Goal: Task Accomplishment & Management: Use online tool/utility

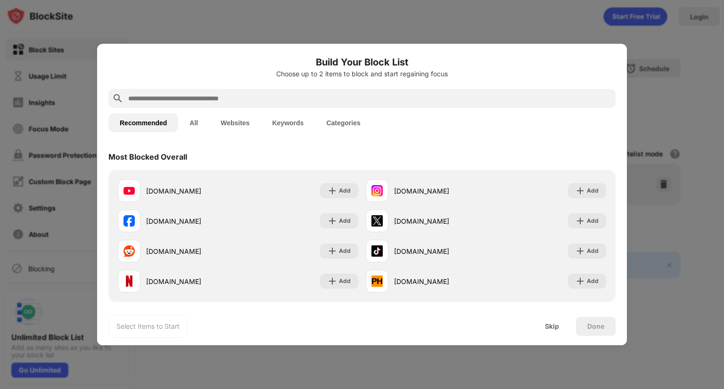
click at [234, 103] on input "text" at bounding box center [369, 98] width 485 height 11
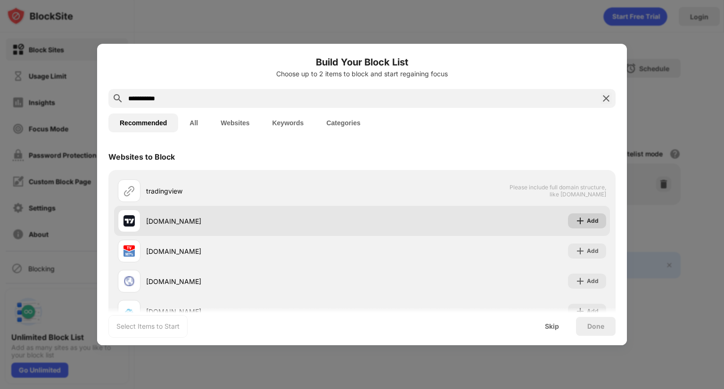
type input "**********"
click at [588, 224] on div "Add" at bounding box center [593, 220] width 12 height 9
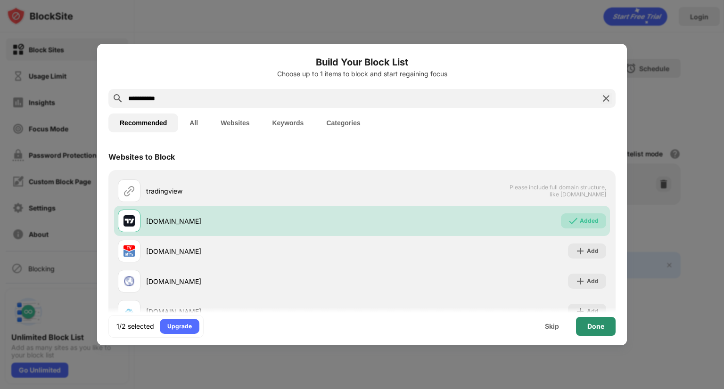
click at [587, 329] on div "Done" at bounding box center [596, 326] width 40 height 19
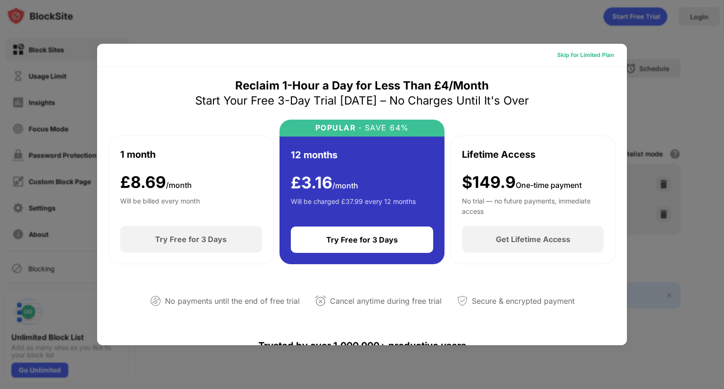
click at [575, 54] on div "Skip for Limited Plan" at bounding box center [585, 54] width 57 height 9
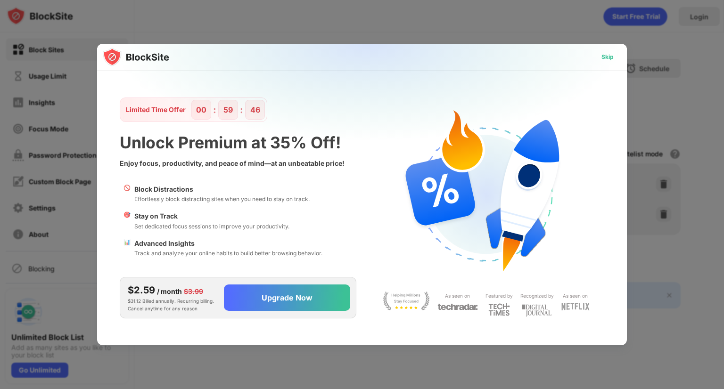
click at [615, 55] on div "Skip" at bounding box center [607, 57] width 27 height 15
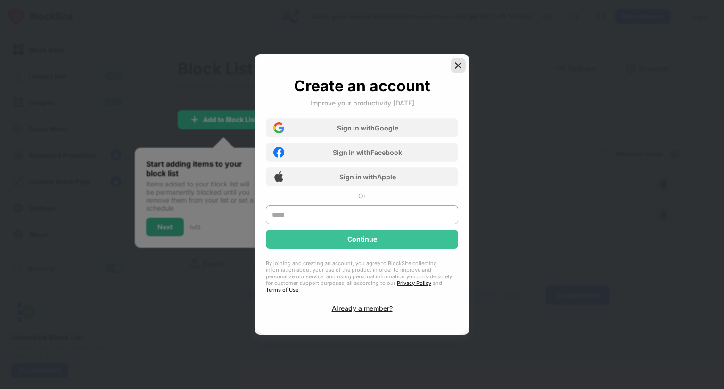
click at [456, 70] on img at bounding box center [458, 65] width 9 height 9
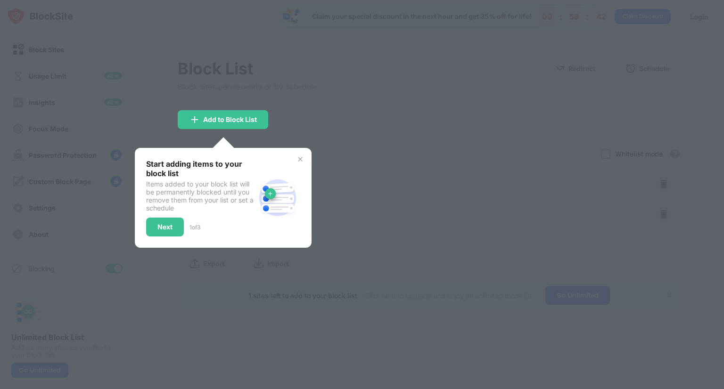
click at [294, 164] on div "Start adding items to your block list Items added to your block list will be pe…" at bounding box center [223, 197] width 154 height 77
click at [300, 159] on img at bounding box center [301, 160] width 8 height 8
